Goal: Transaction & Acquisition: Obtain resource

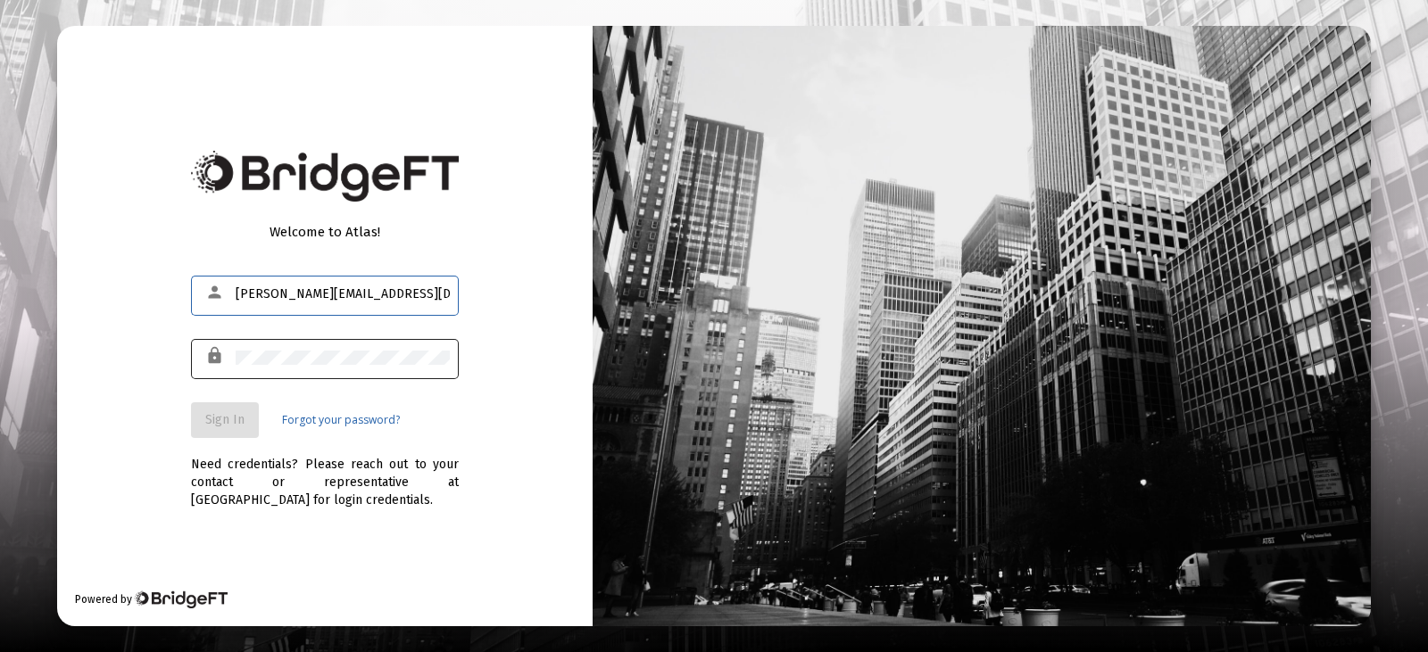
type input "[PERSON_NAME][EMAIL_ADDRESS][DOMAIN_NAME]"
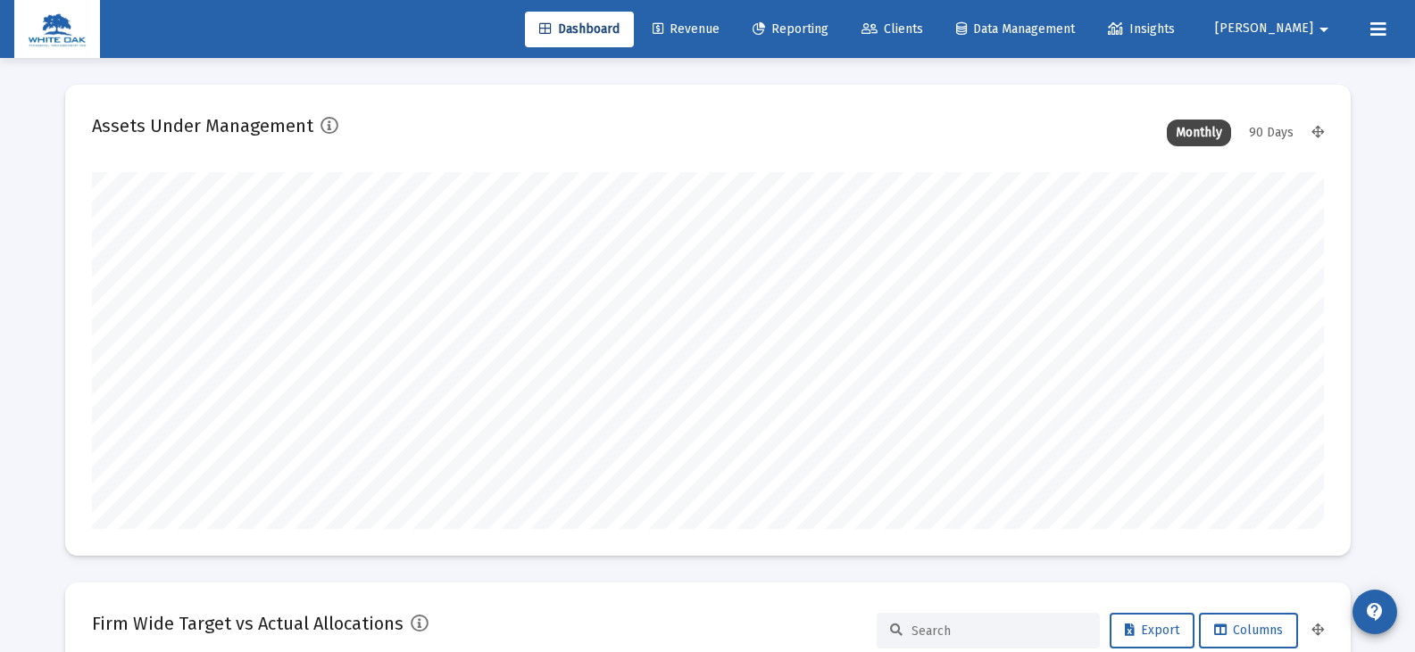
scroll to position [357, 663]
click at [828, 30] on span "Reporting" at bounding box center [790, 28] width 76 height 15
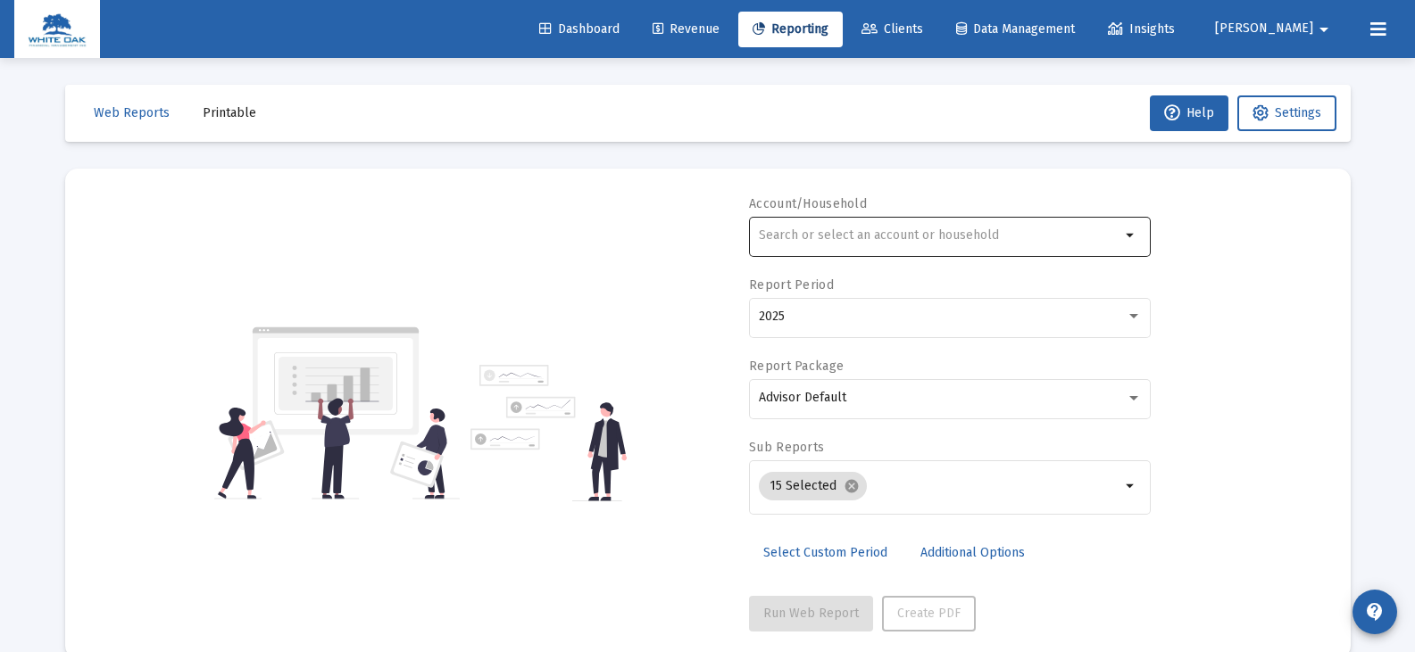
click at [864, 232] on input "text" at bounding box center [939, 236] width 361 height 14
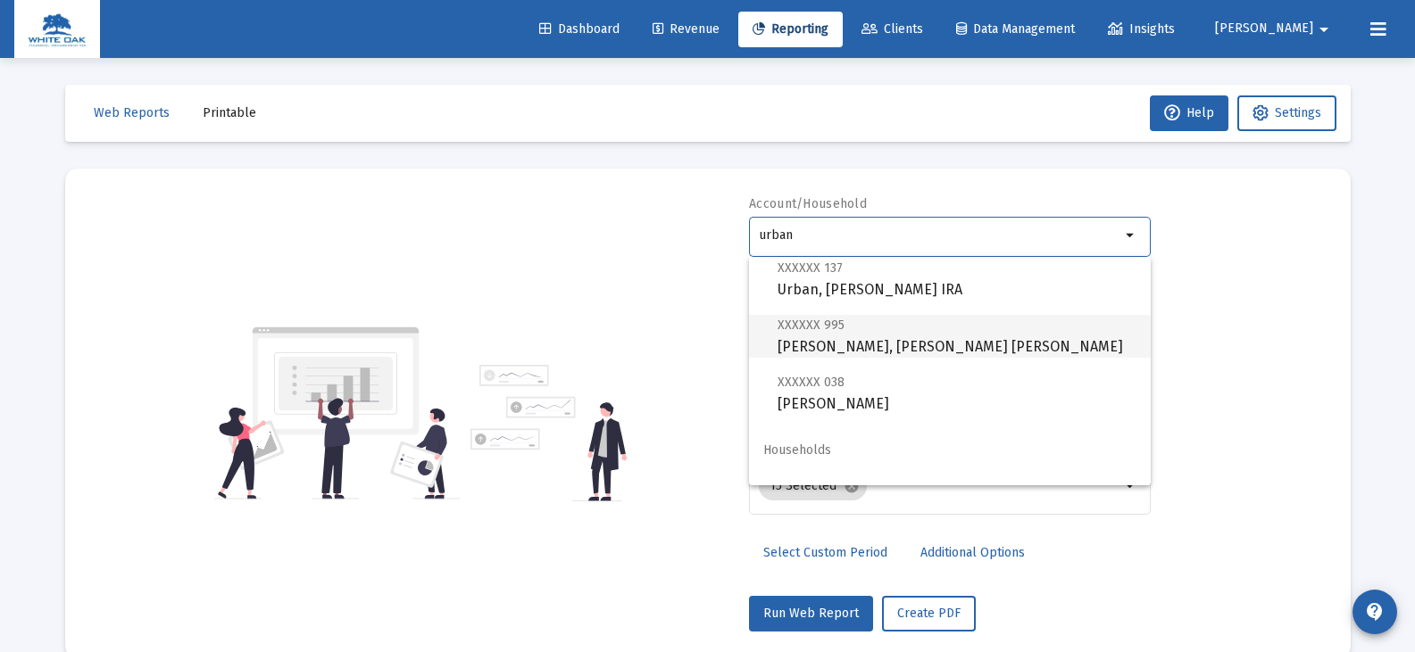
scroll to position [71, 0]
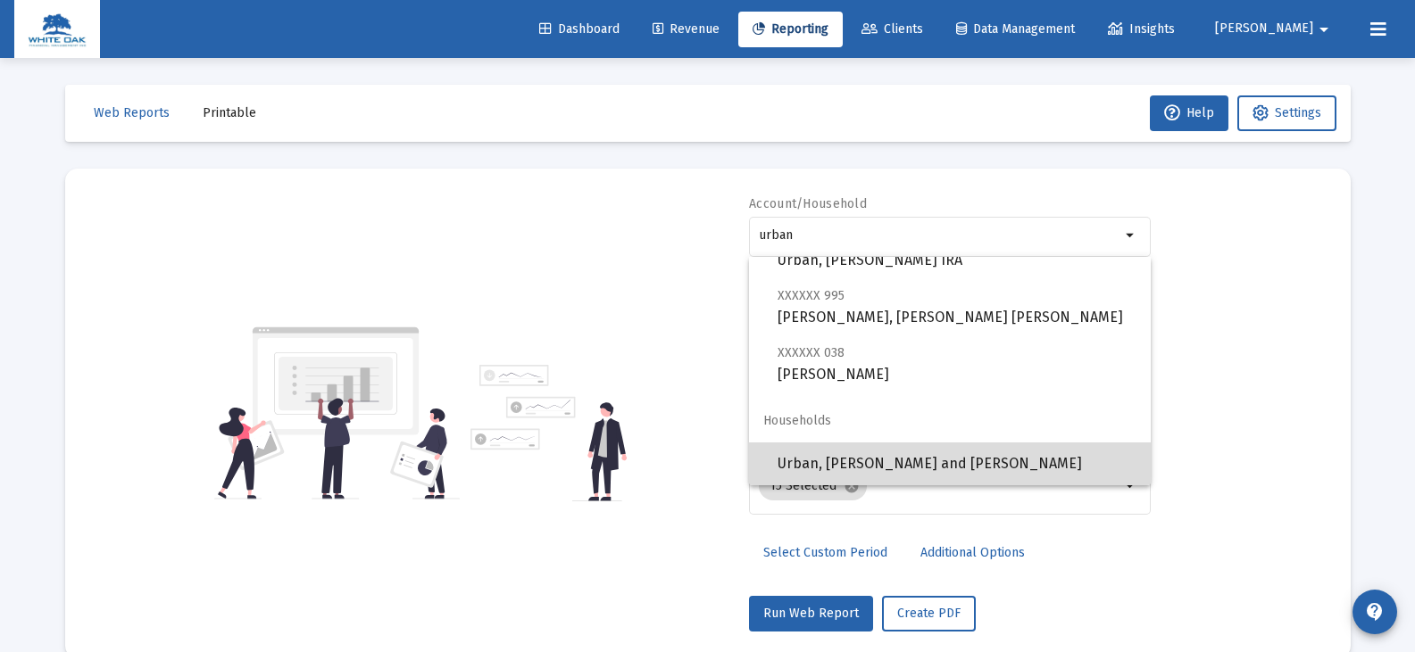
click at [953, 460] on span "Urban, Wolf and Ingrid Household" at bounding box center [956, 464] width 359 height 43
type input "Urban, Wolf and Ingrid Household"
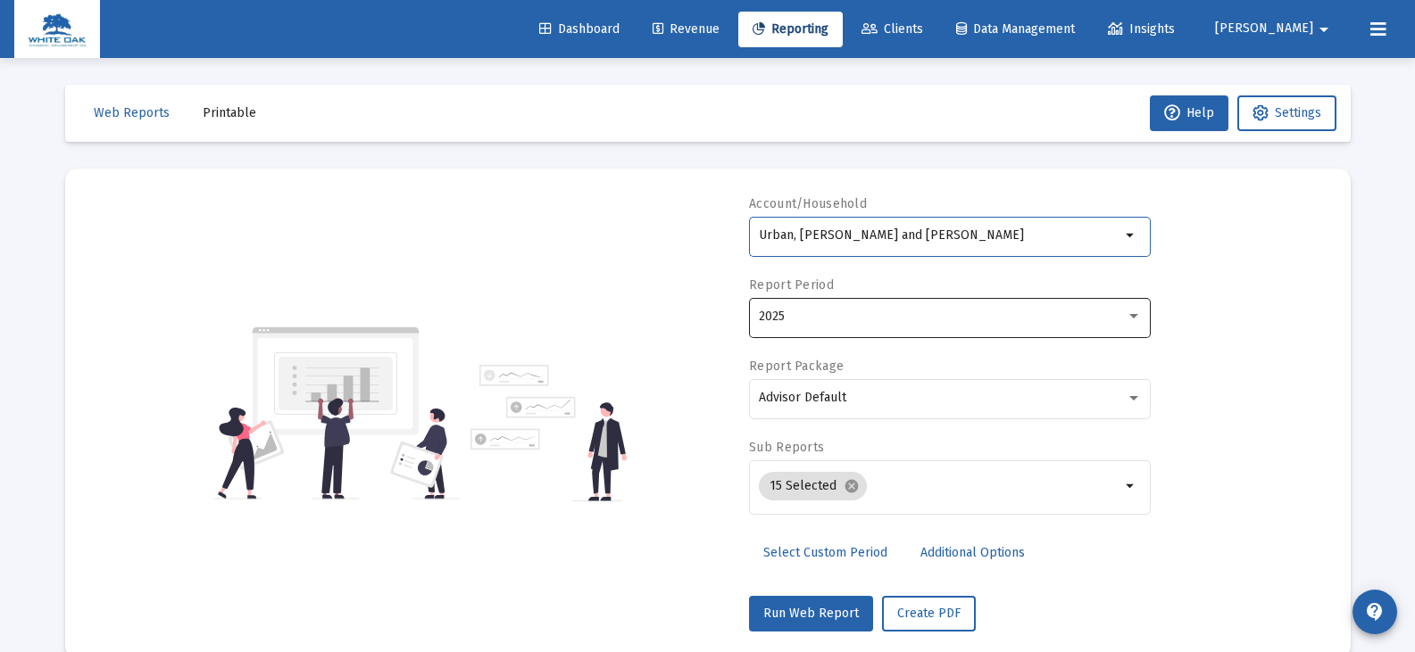
click at [843, 312] on div "2025" at bounding box center [942, 317] width 367 height 14
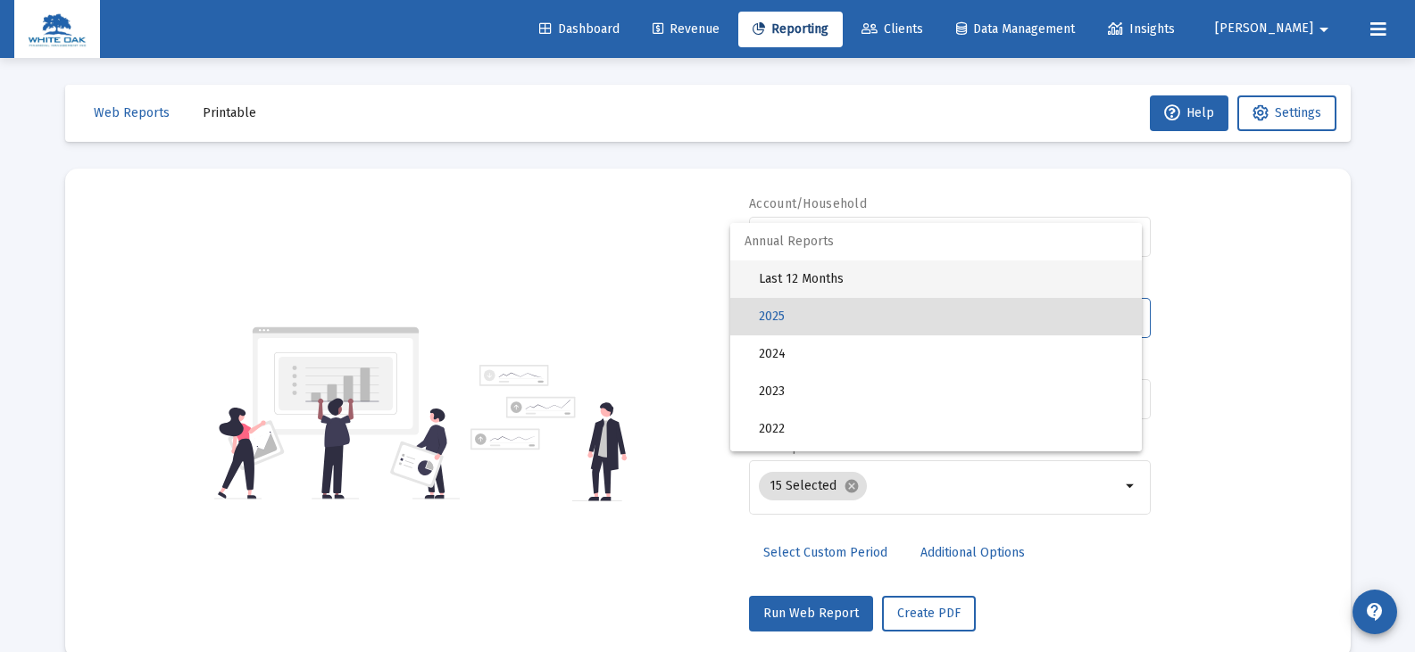
click at [830, 275] on span "Last 12 Months" at bounding box center [943, 279] width 369 height 37
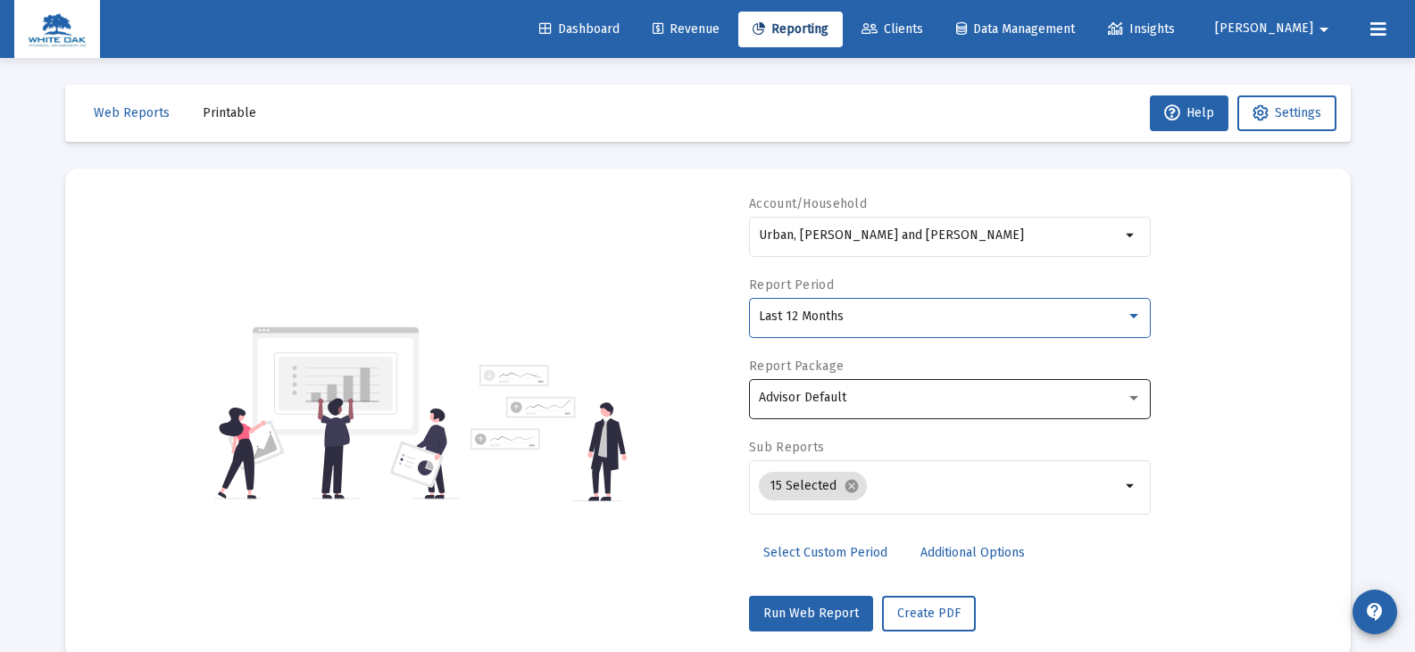
click at [821, 398] on span "Advisor Default" at bounding box center [802, 397] width 87 height 15
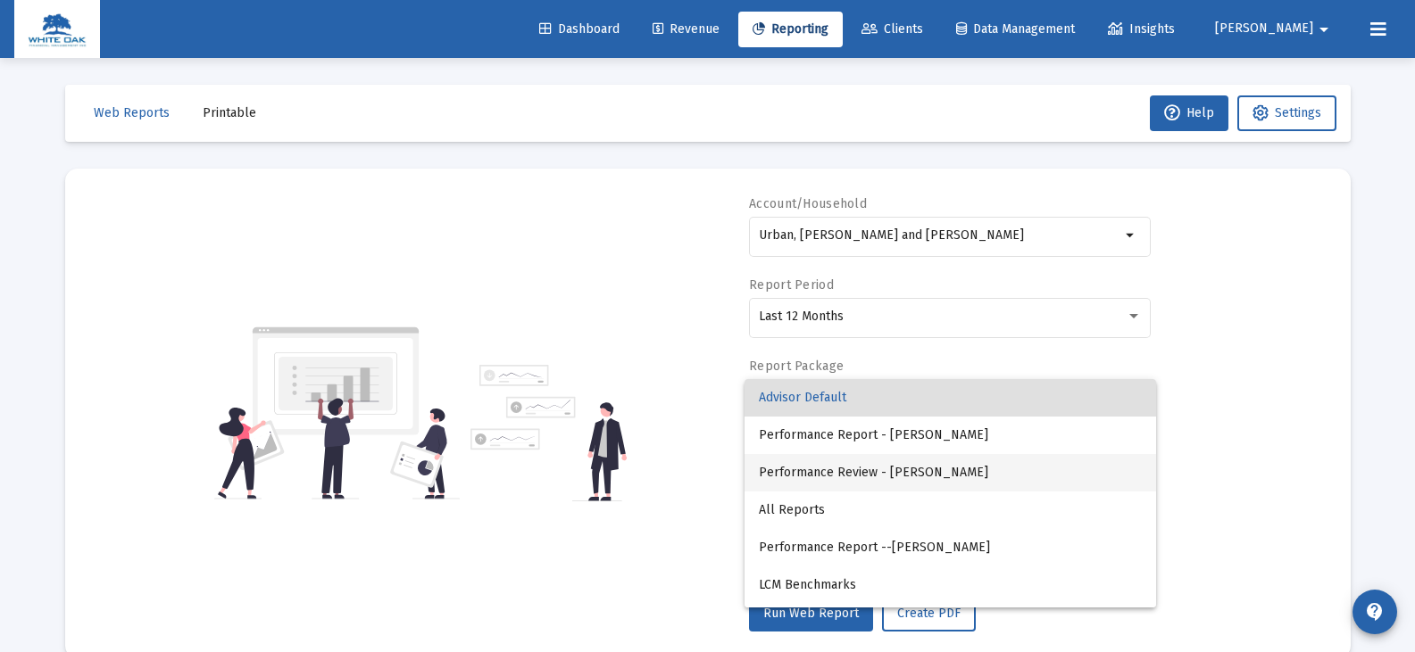
click at [836, 473] on span "Performance Review - Laura McCue" at bounding box center [950, 472] width 383 height 37
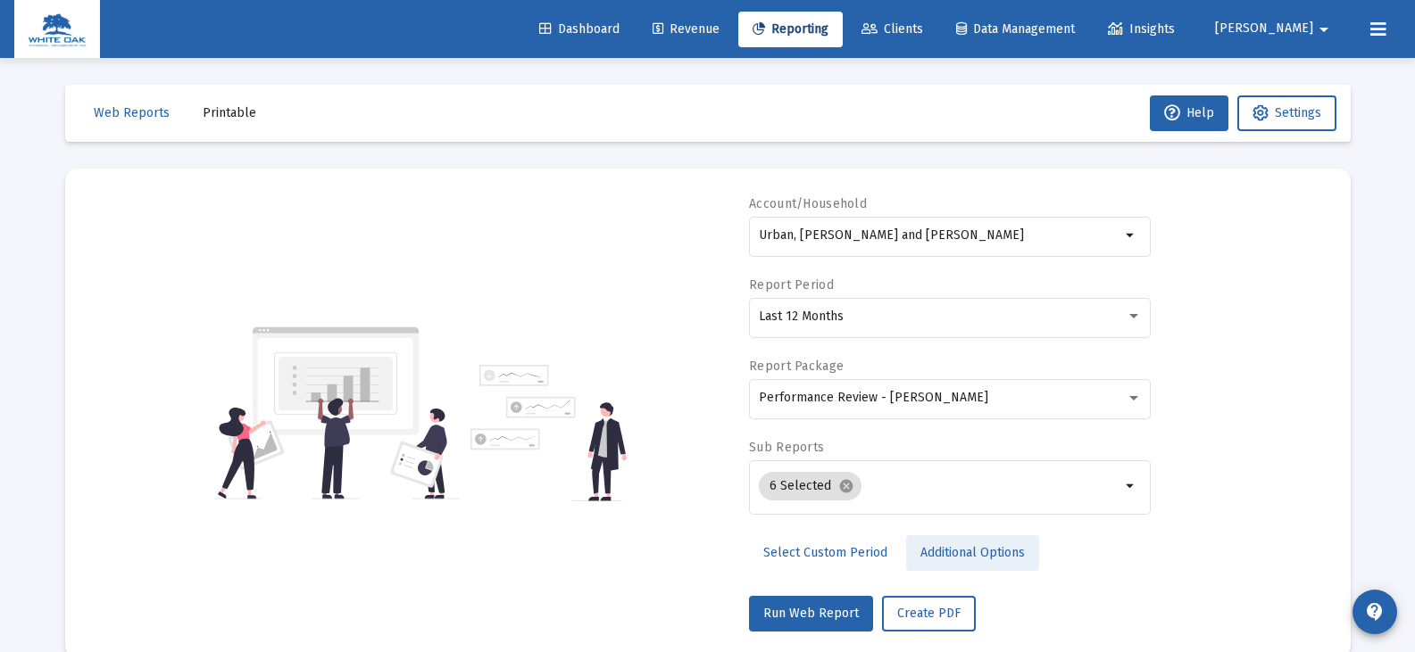
click at [960, 555] on span "Additional Options" at bounding box center [972, 552] width 104 height 15
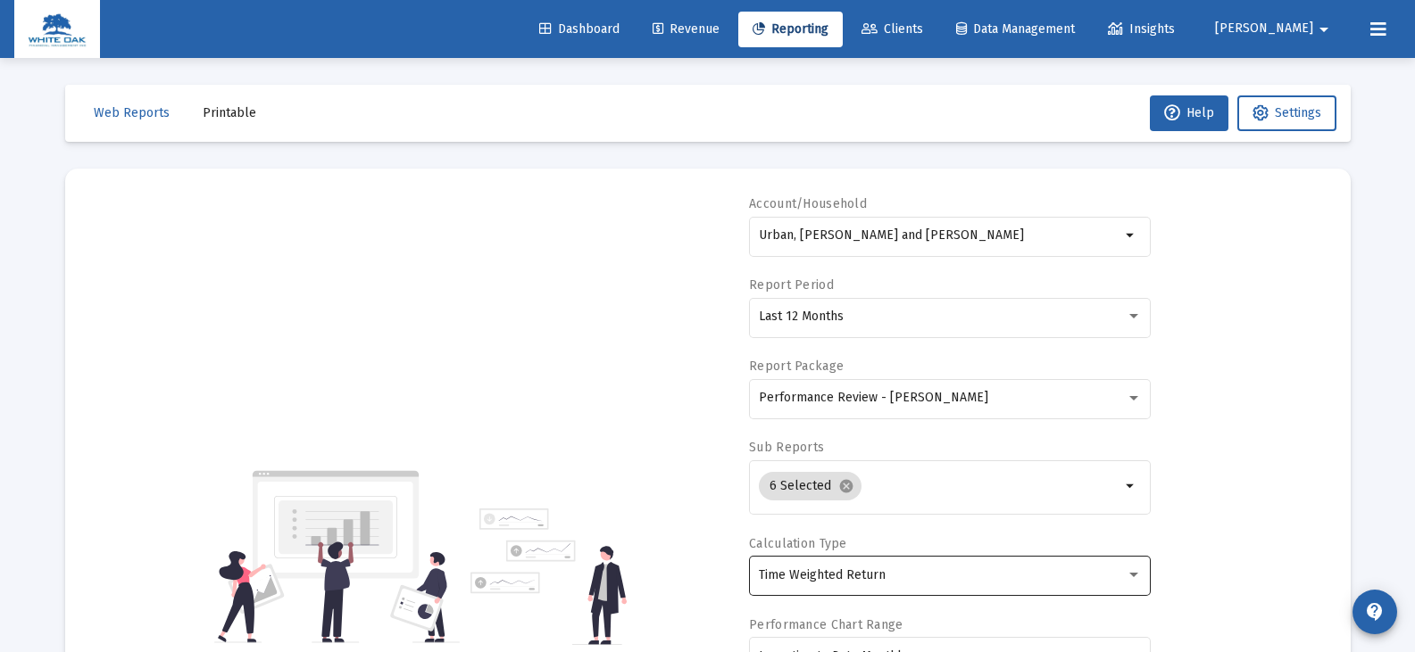
click at [953, 579] on div "Time Weighted Return" at bounding box center [942, 576] width 367 height 14
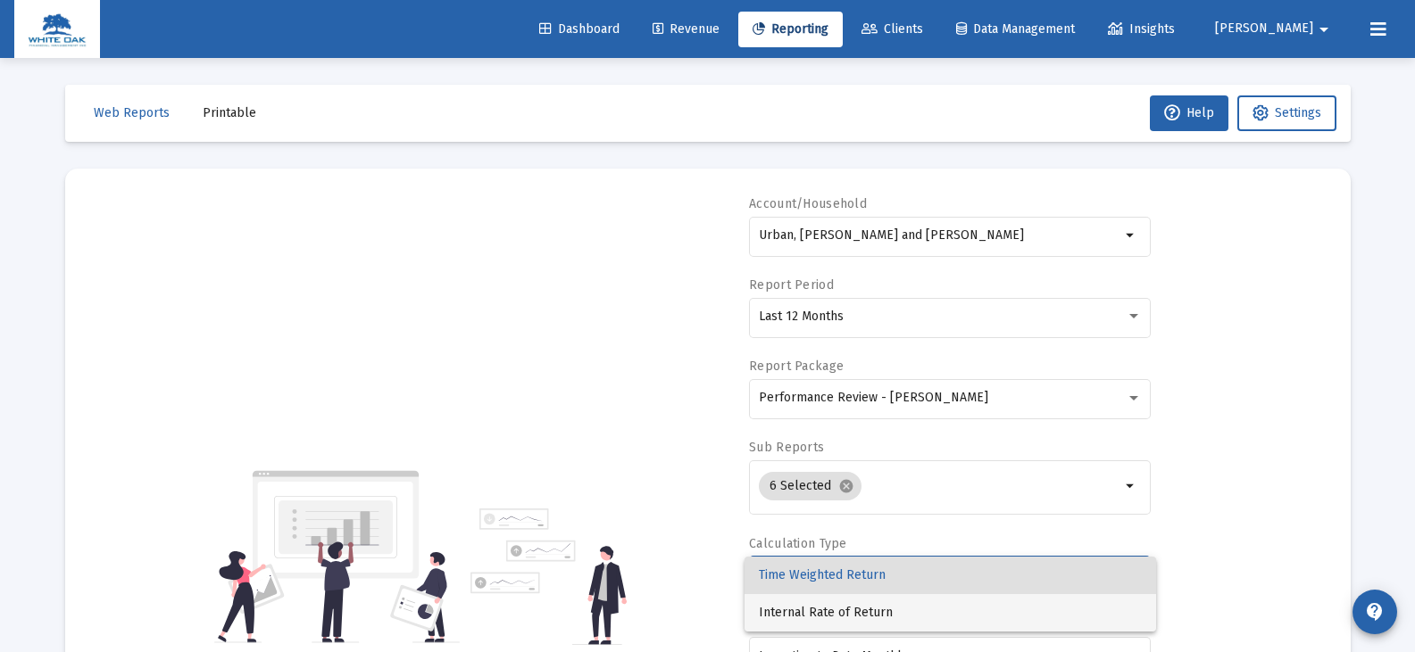
click at [873, 610] on span "Internal Rate of Return" at bounding box center [950, 612] width 383 height 37
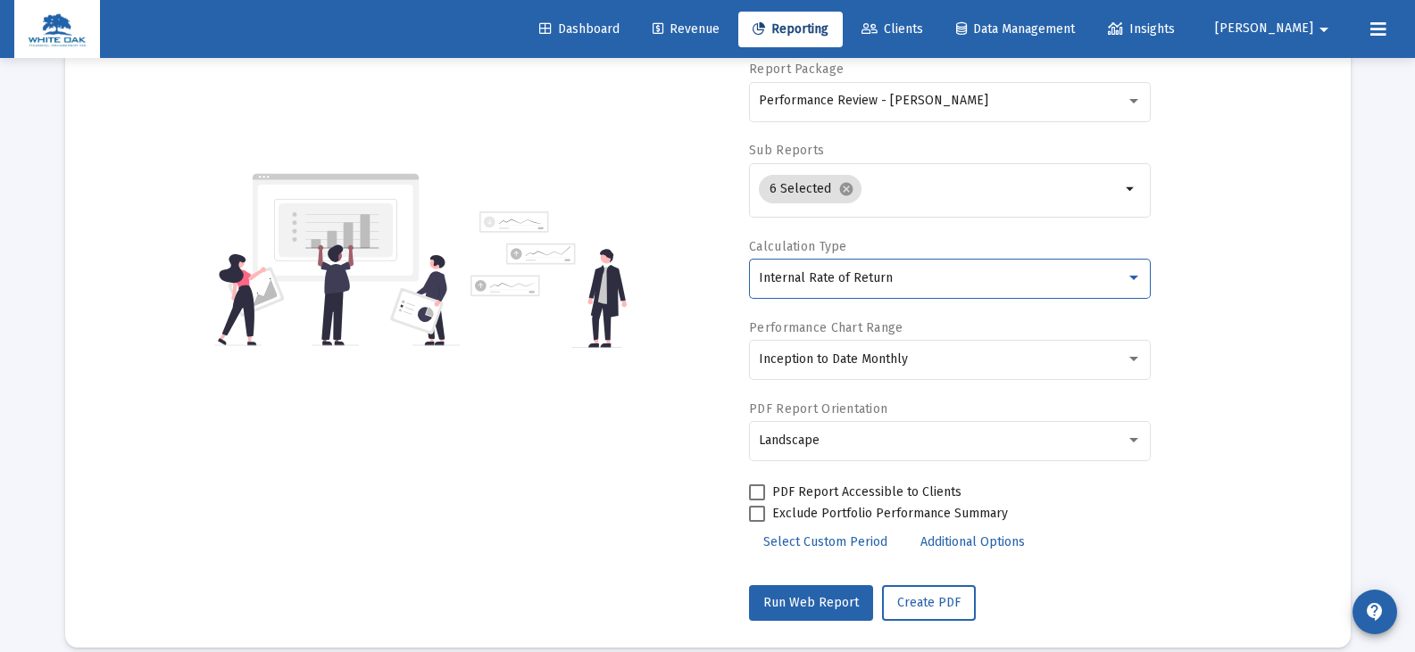
scroll to position [320, 0]
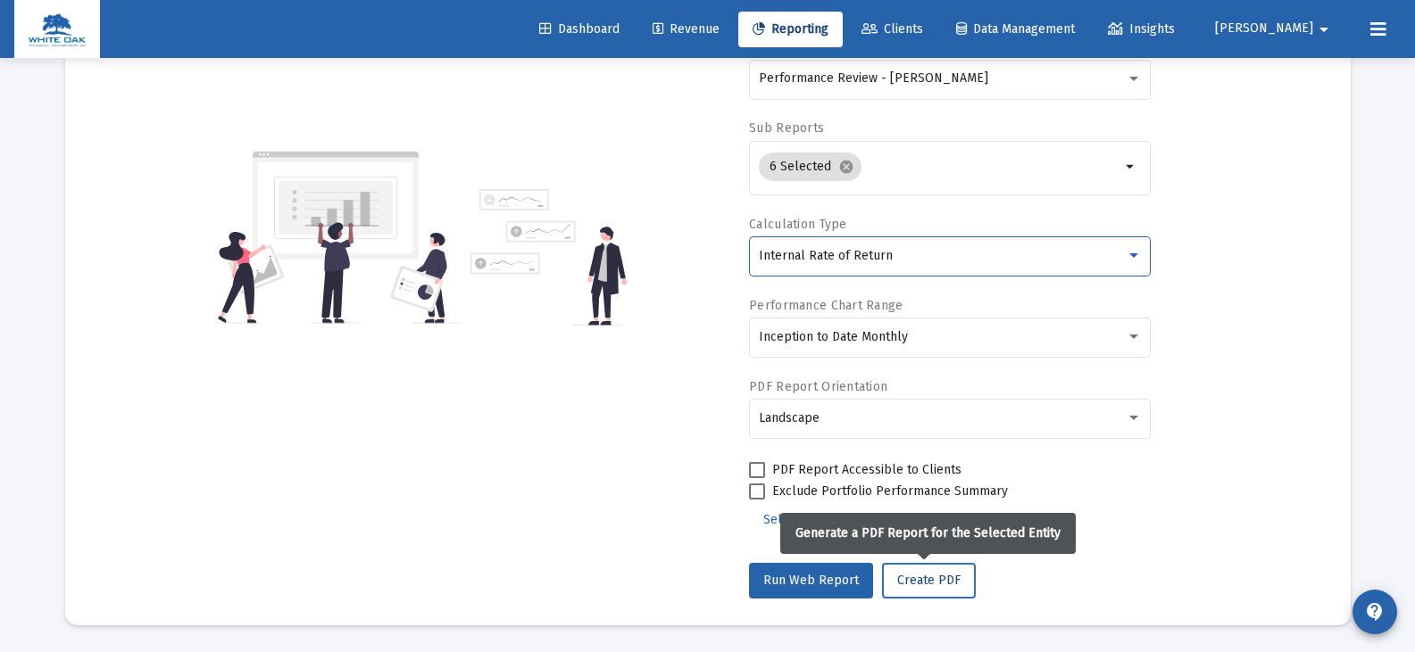
click at [915, 586] on span "Create PDF" at bounding box center [928, 580] width 63 height 15
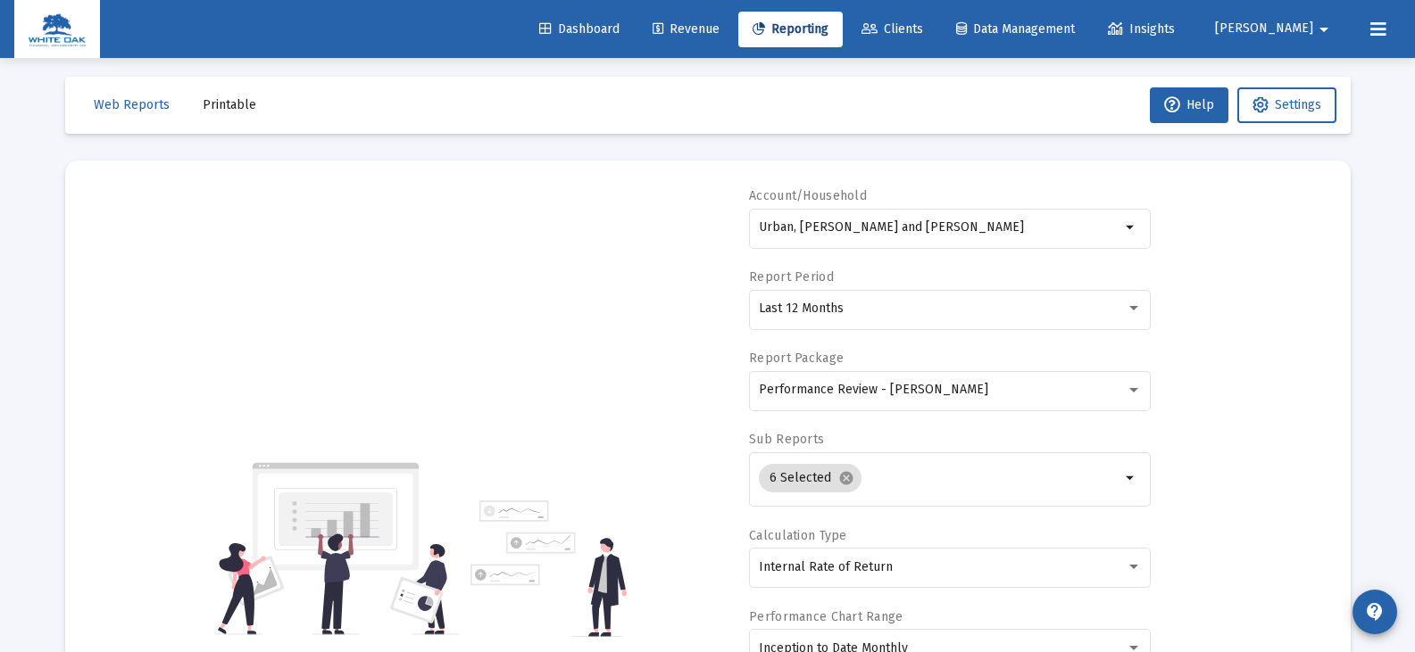
scroll to position [0, 0]
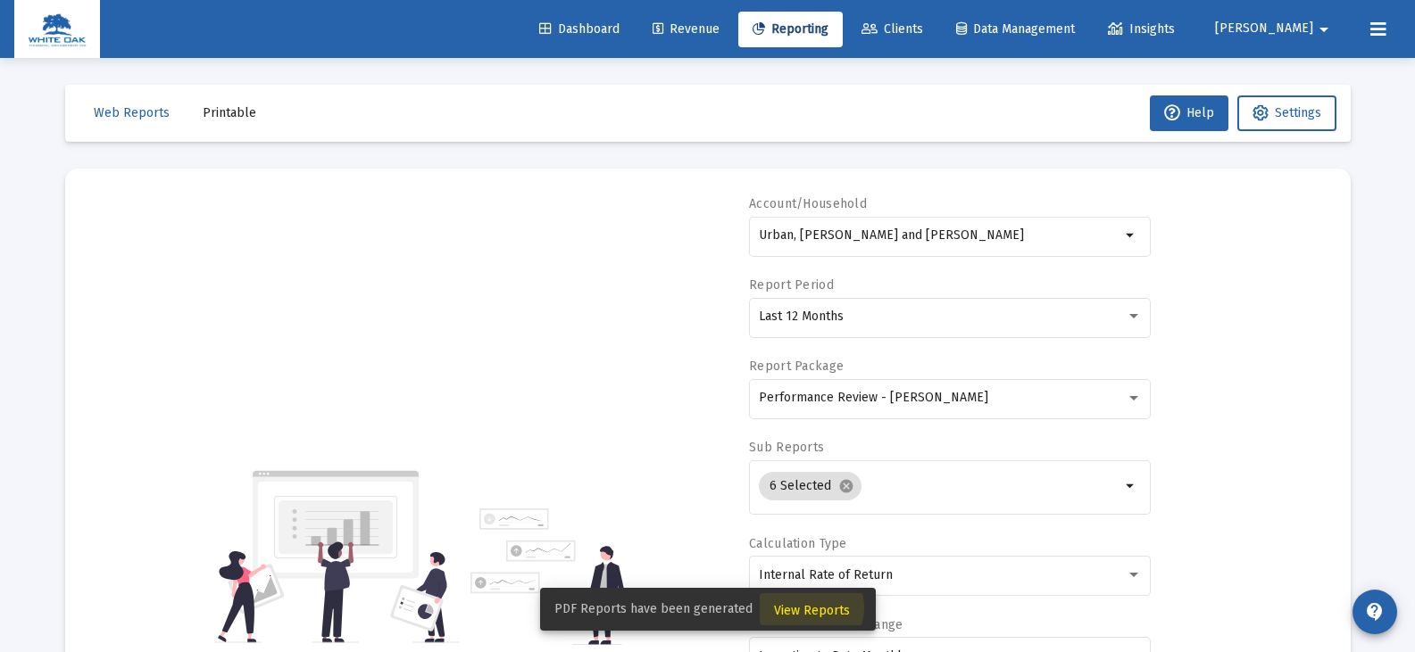
click at [802, 608] on span "View Reports" at bounding box center [812, 610] width 76 height 15
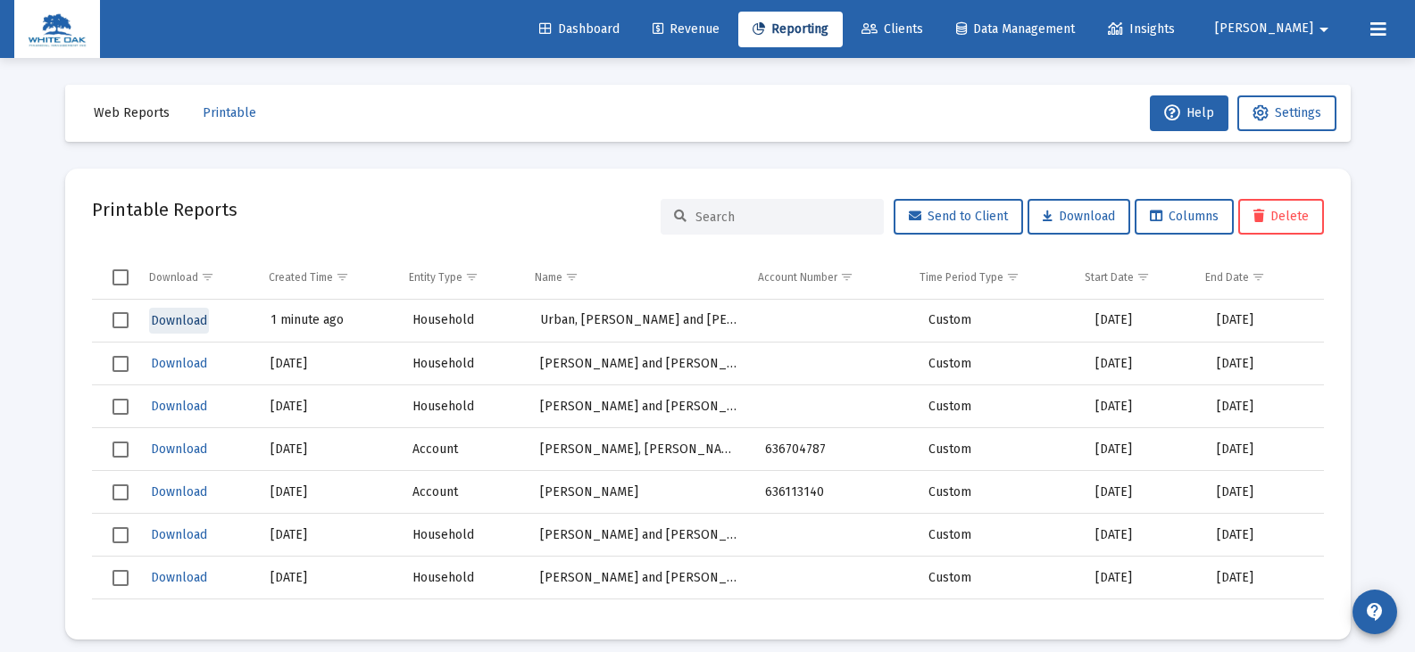
click at [195, 320] on span "Download" at bounding box center [179, 320] width 56 height 15
